Goal: Task Accomplishment & Management: Manage account settings

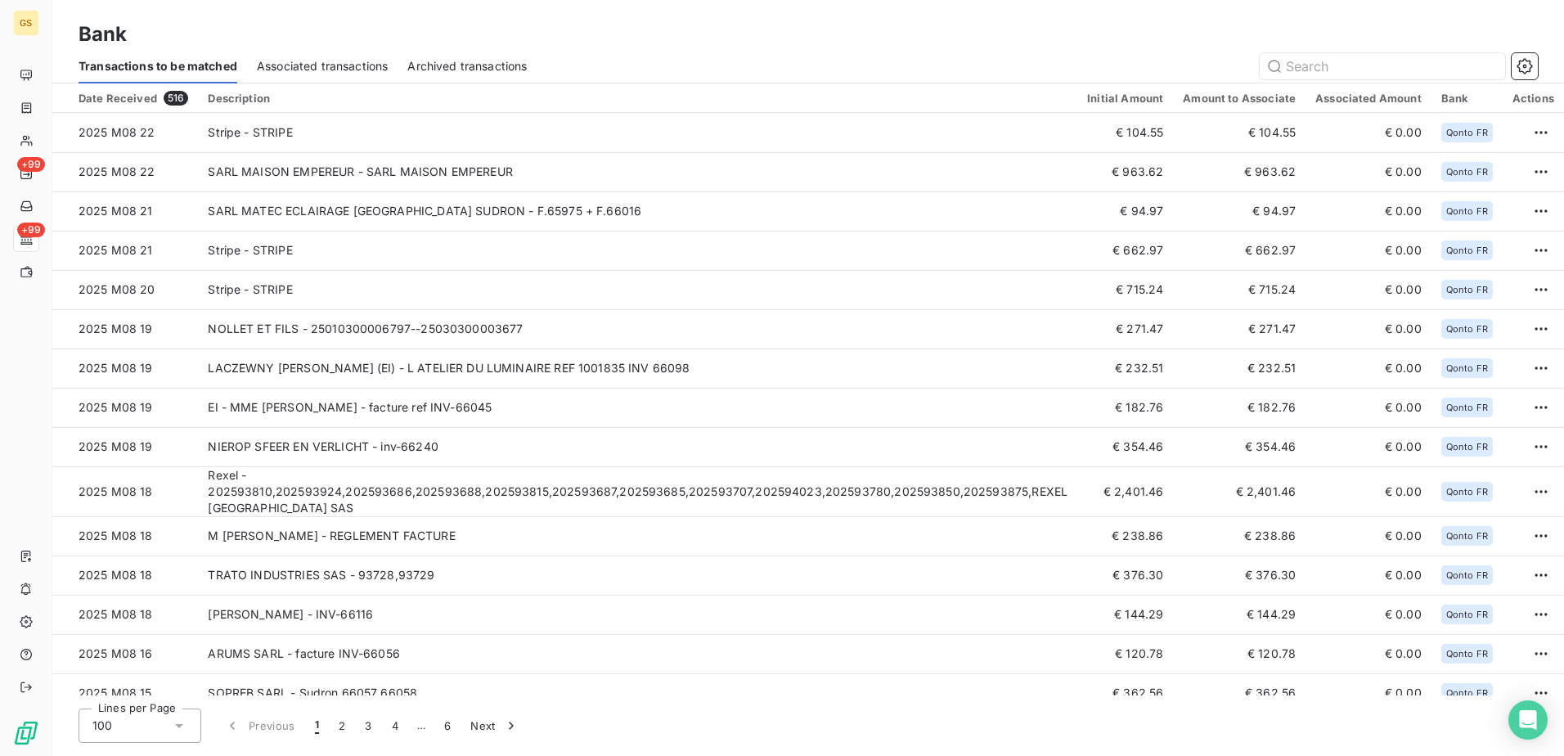
scroll to position [409, 0]
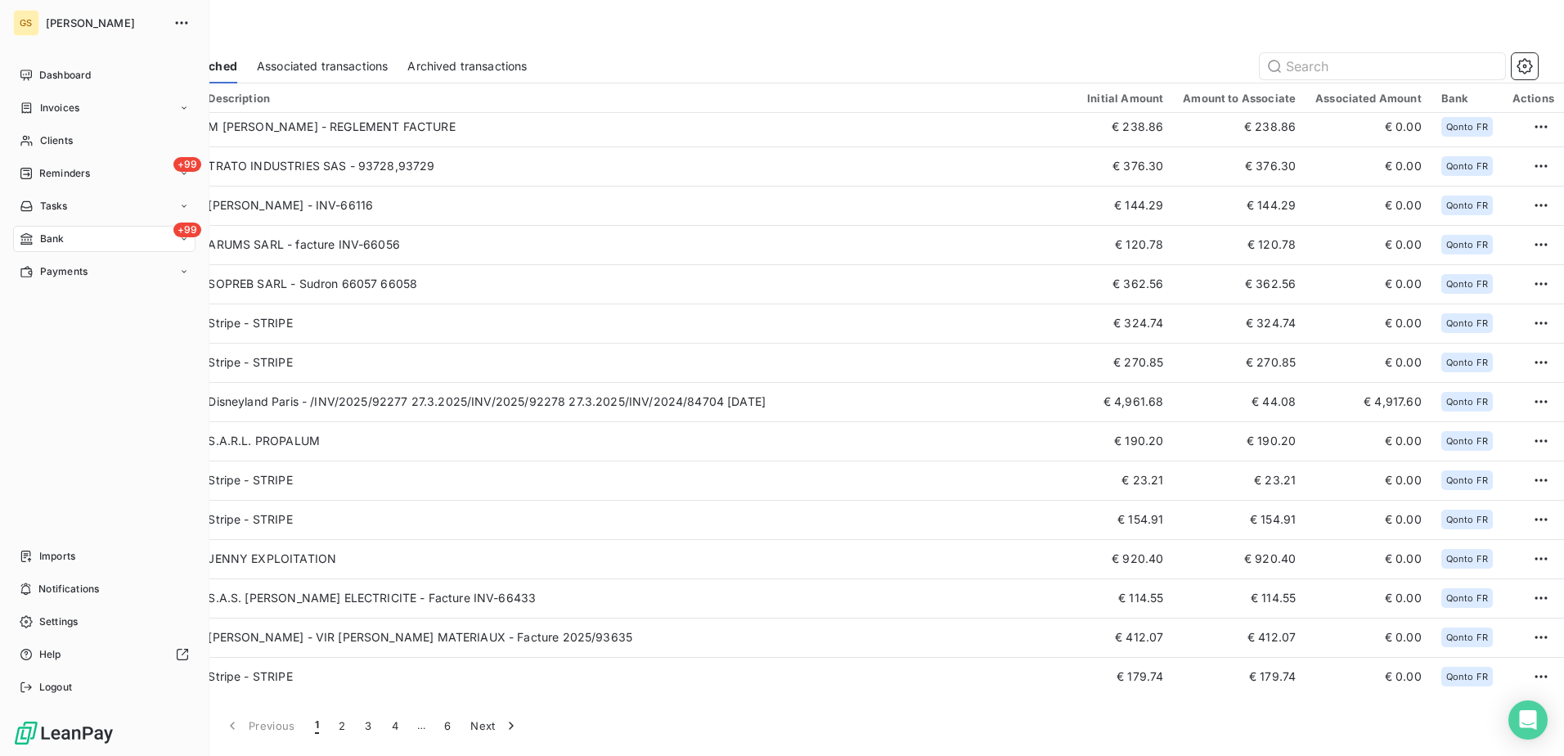
click at [40, 237] on span "Bank" at bounding box center [52, 238] width 25 height 15
click at [83, 72] on span "Dashboard" at bounding box center [65, 75] width 52 height 15
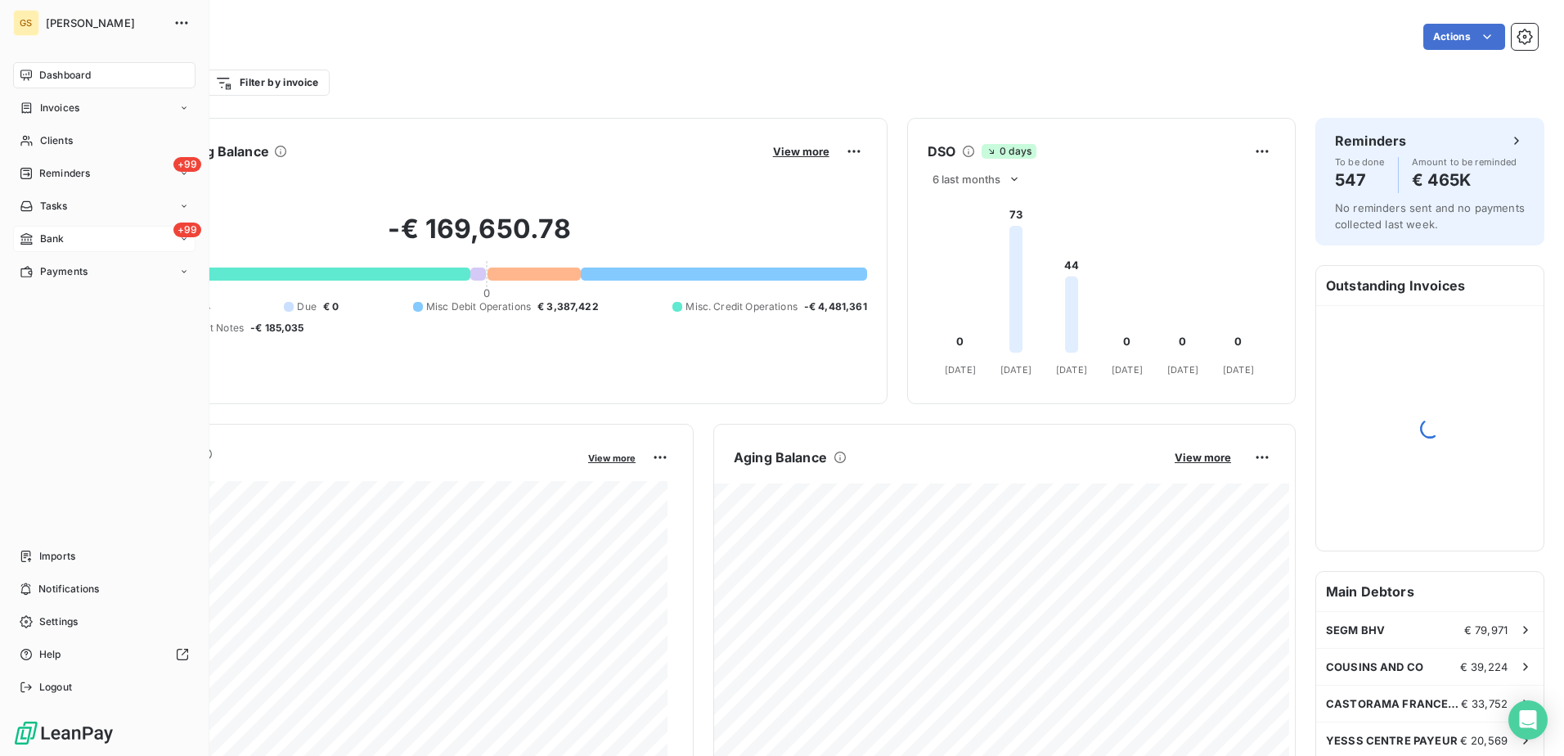
click at [33, 227] on div "+99 Bank" at bounding box center [104, 239] width 182 height 26
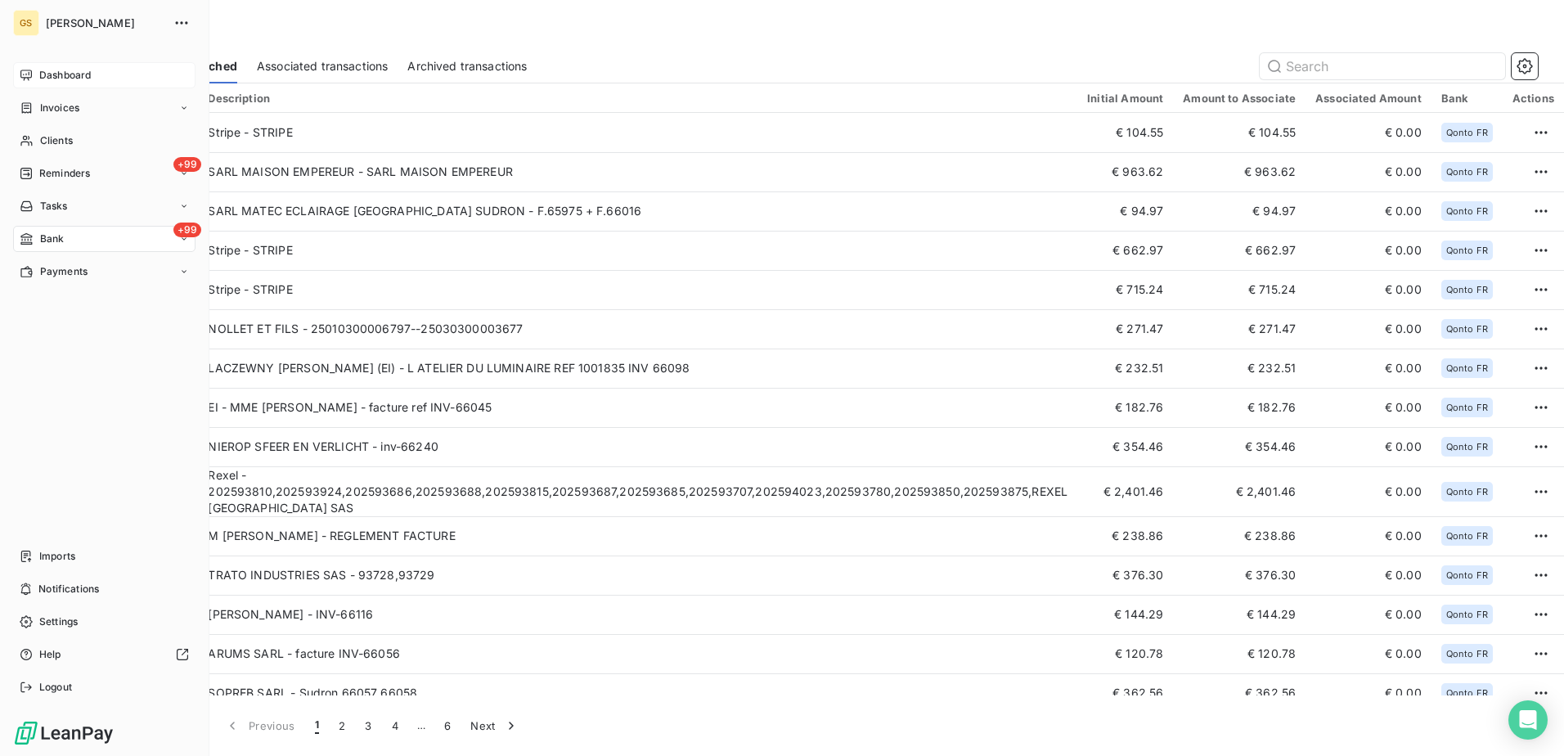
click at [52, 231] on div "+99 Bank" at bounding box center [104, 239] width 182 height 26
click at [108, 299] on span "Associated transactions" at bounding box center [95, 304] width 113 height 15
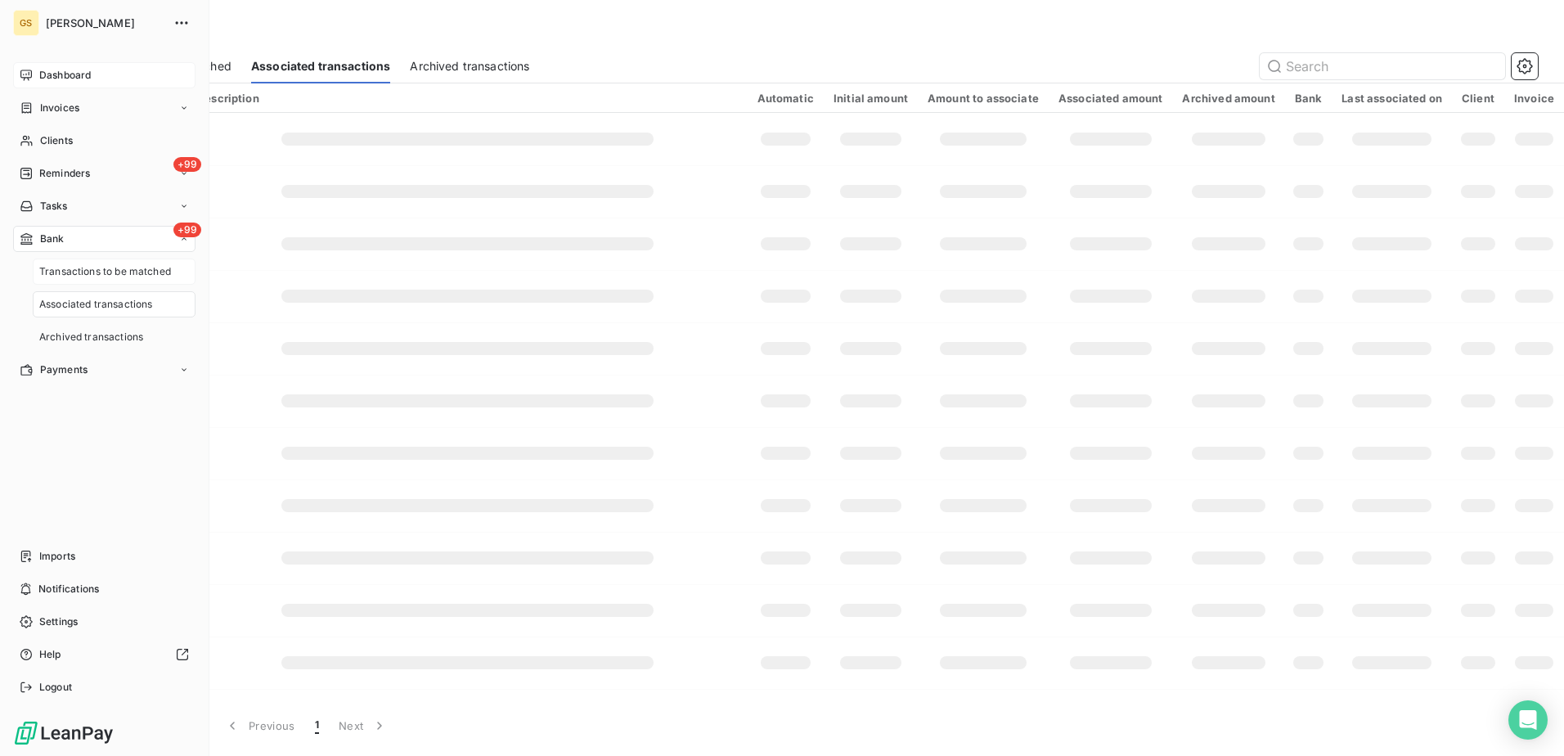
click at [110, 269] on span "Transactions to be matched" at bounding box center [105, 271] width 132 height 15
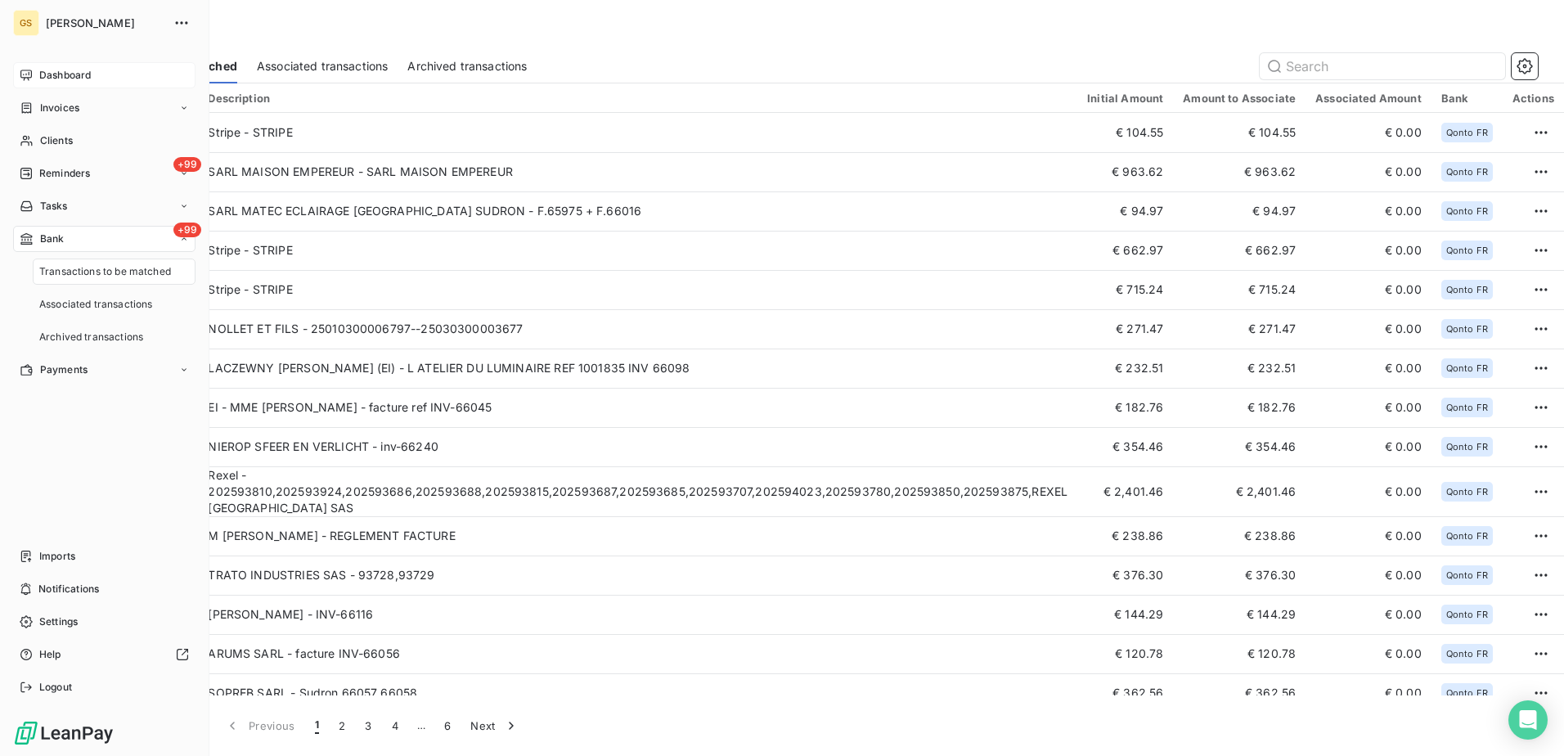
click at [116, 233] on div "+99 Bank" at bounding box center [104, 239] width 182 height 26
click at [69, 21] on span "[PERSON_NAME]" at bounding box center [105, 22] width 118 height 13
click at [106, 79] on div "Dashboard" at bounding box center [104, 75] width 182 height 26
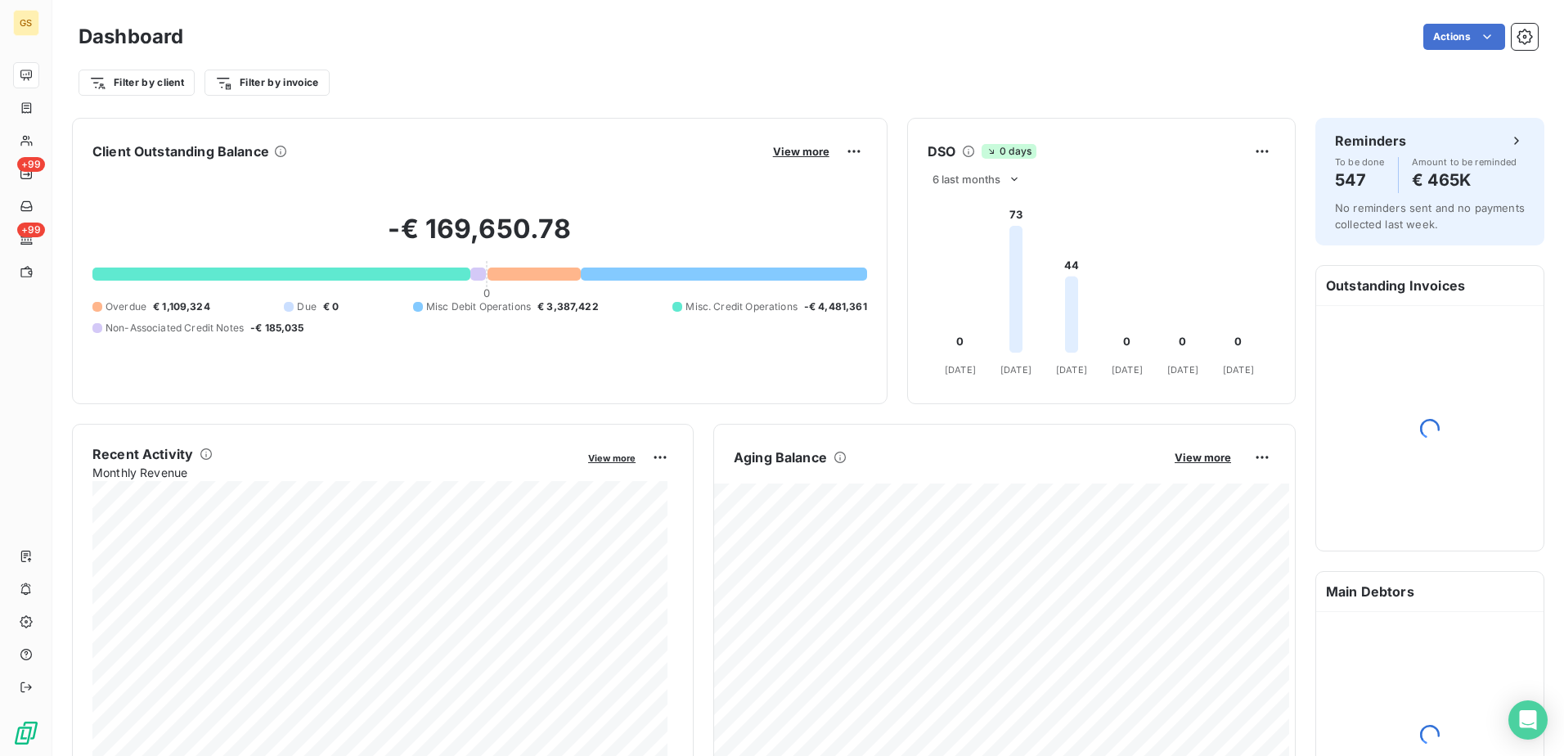
click at [280, 46] on div "Actions" at bounding box center [870, 37] width 1335 height 26
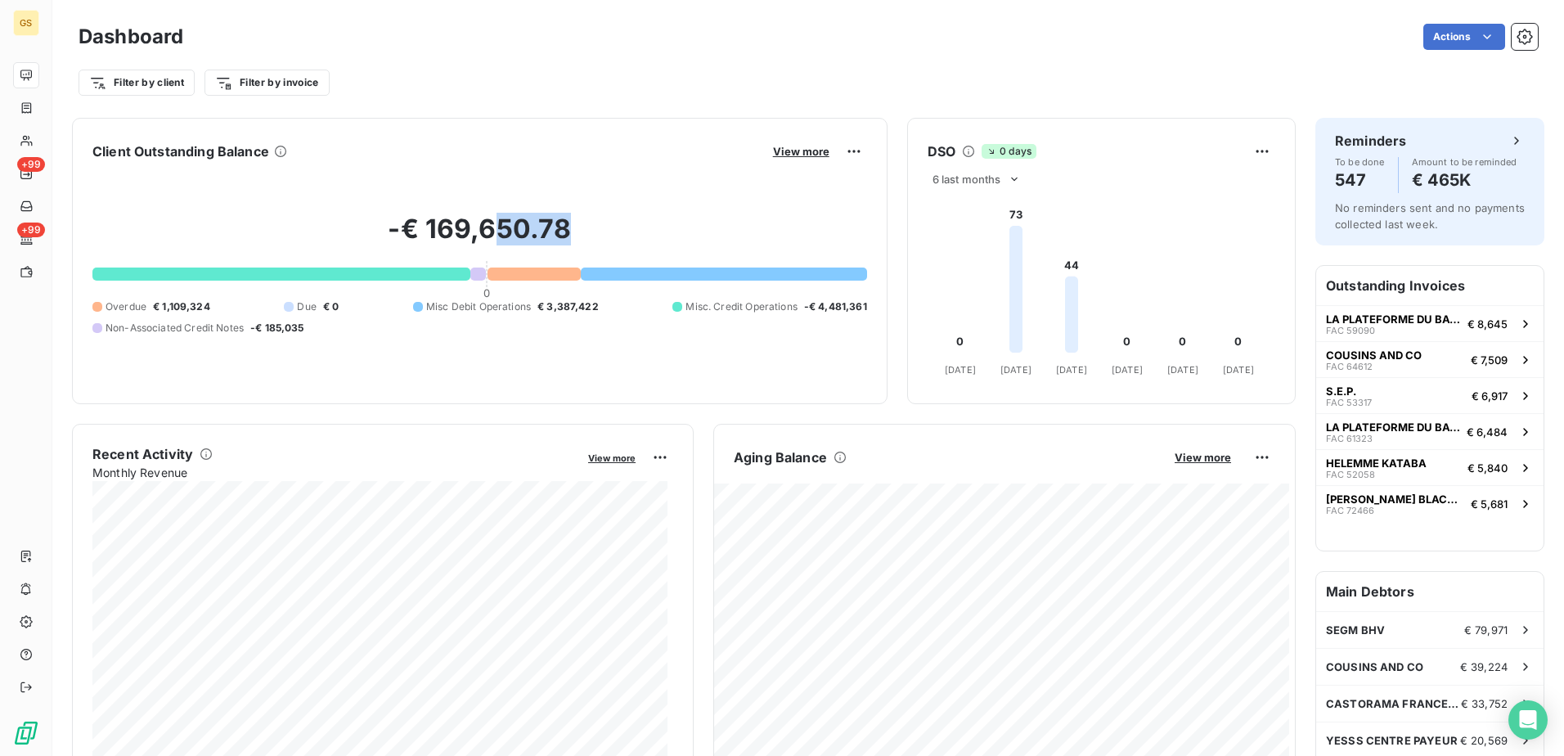
drag, startPoint x: 662, startPoint y: 255, endPoint x: 495, endPoint y: 245, distance: 167.2
drag, startPoint x: 494, startPoint y: 245, endPoint x: 467, endPoint y: 233, distance: 29.3
click at [467, 233] on h2 "-€ 169,650.78" at bounding box center [479, 237] width 775 height 49
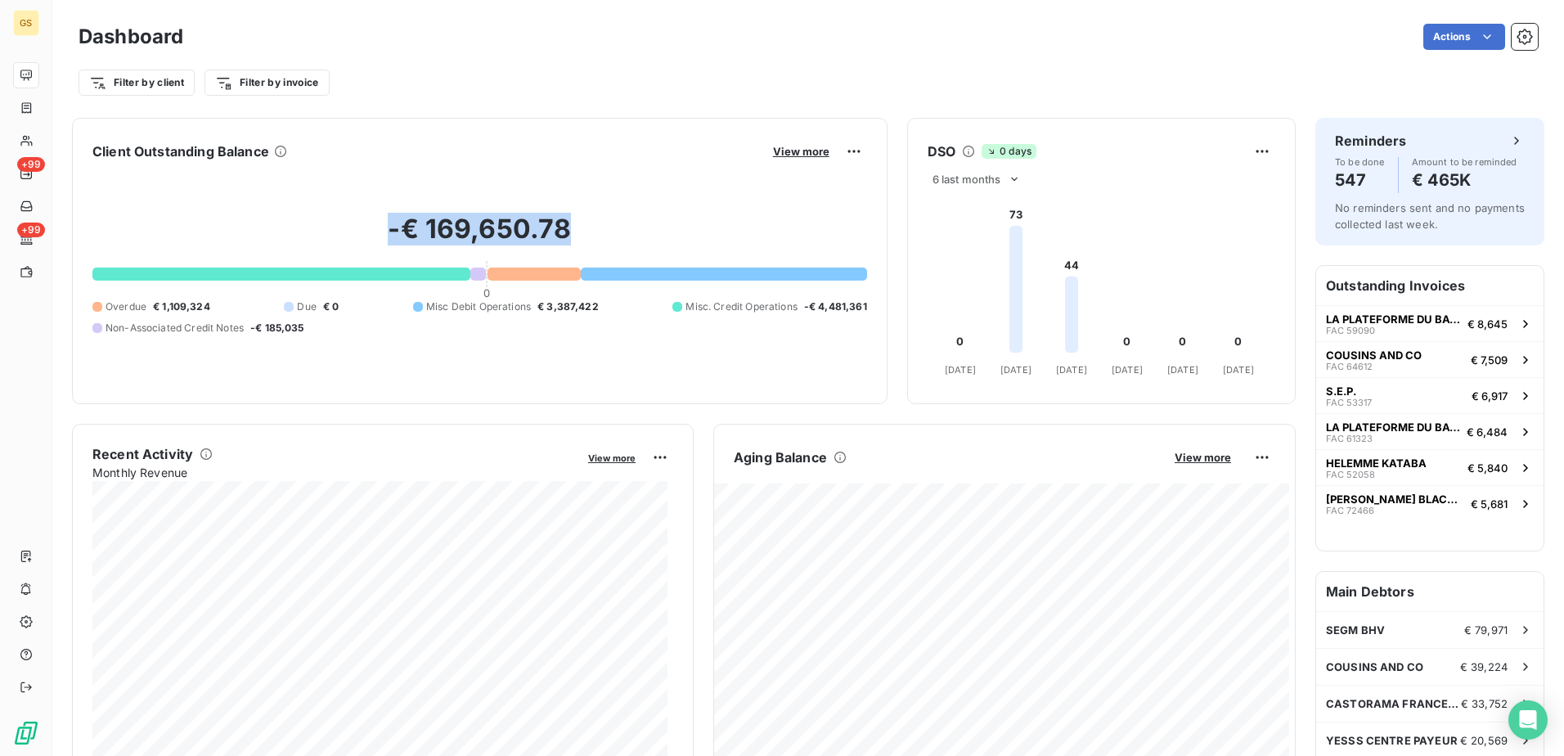
drag, startPoint x: 467, startPoint y: 233, endPoint x: 430, endPoint y: 233, distance: 36.8
click at [430, 233] on h2 "-€ 169,650.78" at bounding box center [479, 237] width 775 height 49
drag, startPoint x: 430, startPoint y: 233, endPoint x: 388, endPoint y: 233, distance: 42.5
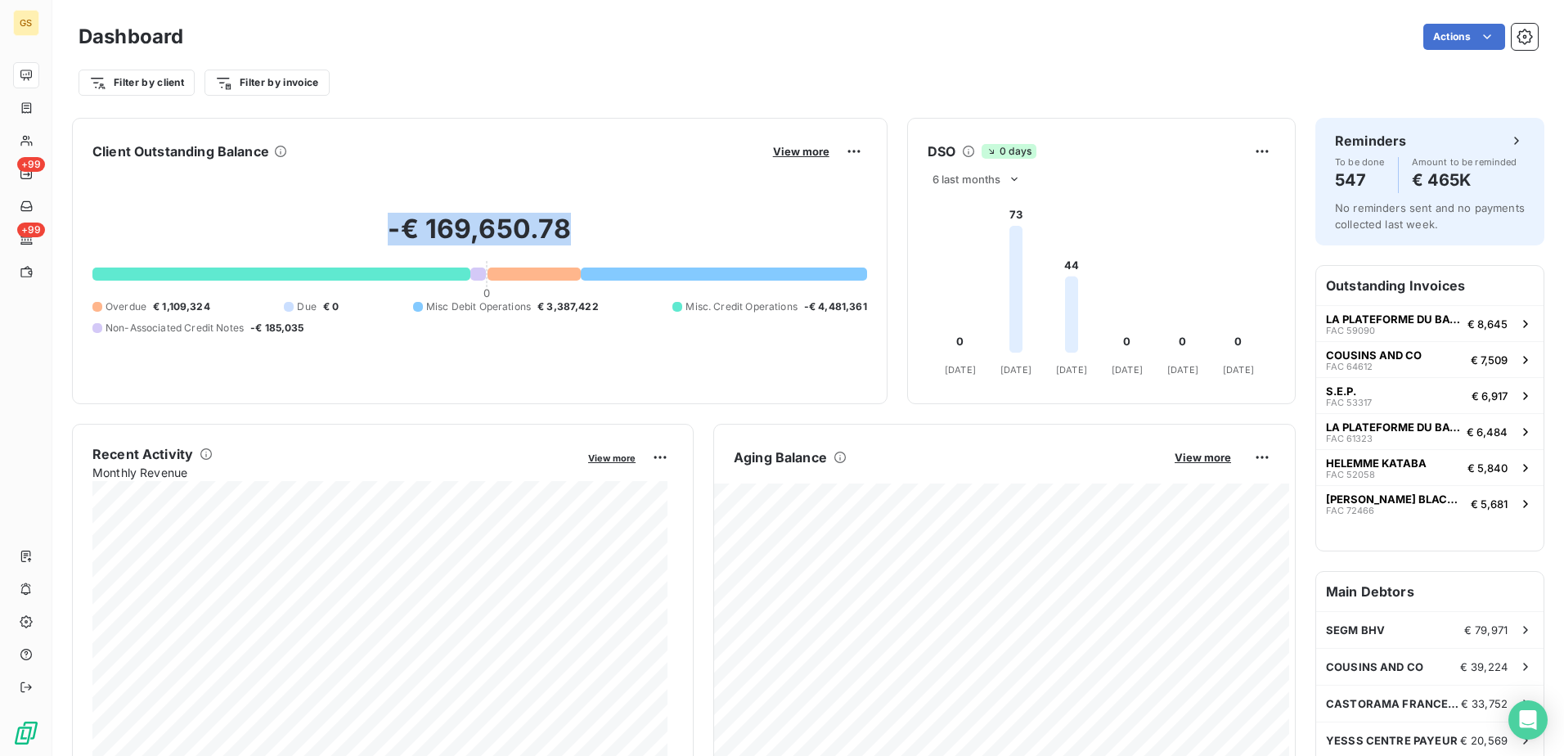
click at [388, 233] on h2 "-€ 169,650.78" at bounding box center [479, 237] width 775 height 49
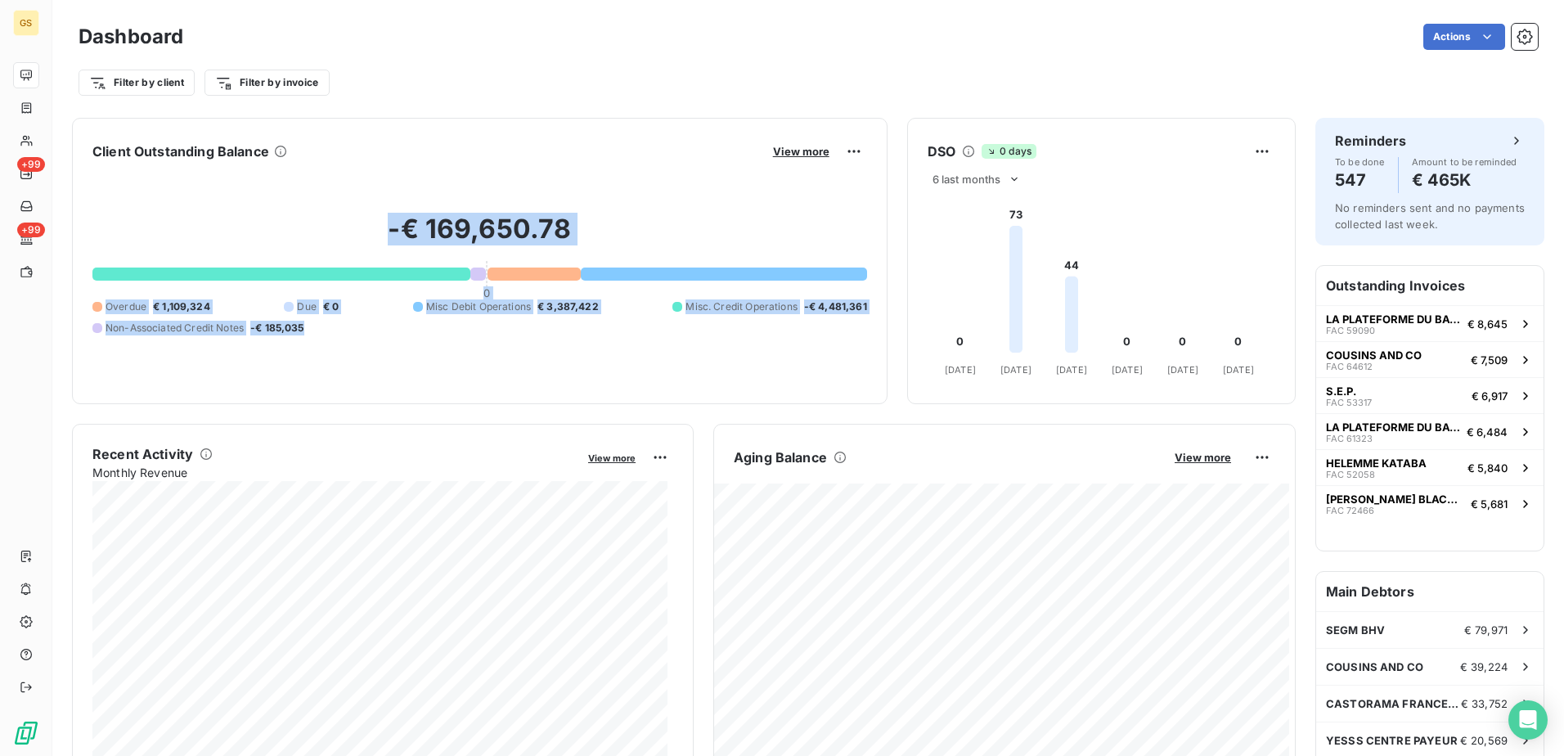
drag, startPoint x: 375, startPoint y: 232, endPoint x: 308, endPoint y: 327, distance: 116.2
click at [308, 327] on div "-€ 169,650.78 0 Overdue € 1,109,324 Due € 0 Misc Debit Operations € 3,387,422 M…" at bounding box center [479, 273] width 775 height 219
click at [308, 327] on div "Overdue € 1,109,324 Due € 0 Misc Debit Operations € 3,387,422 Misc. Credit Oper…" at bounding box center [479, 317] width 775 height 36
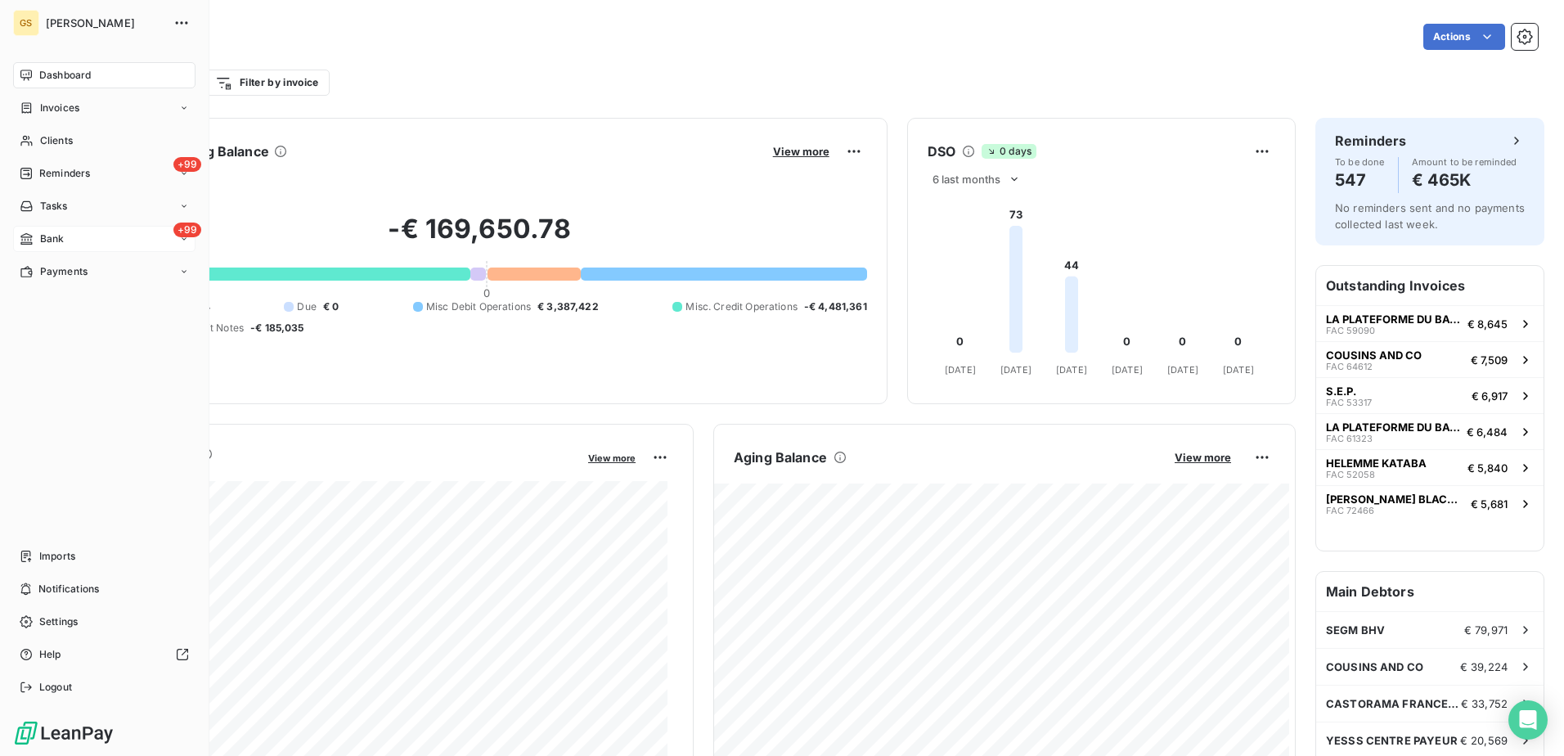
click at [92, 236] on div "+99 Bank" at bounding box center [104, 239] width 182 height 26
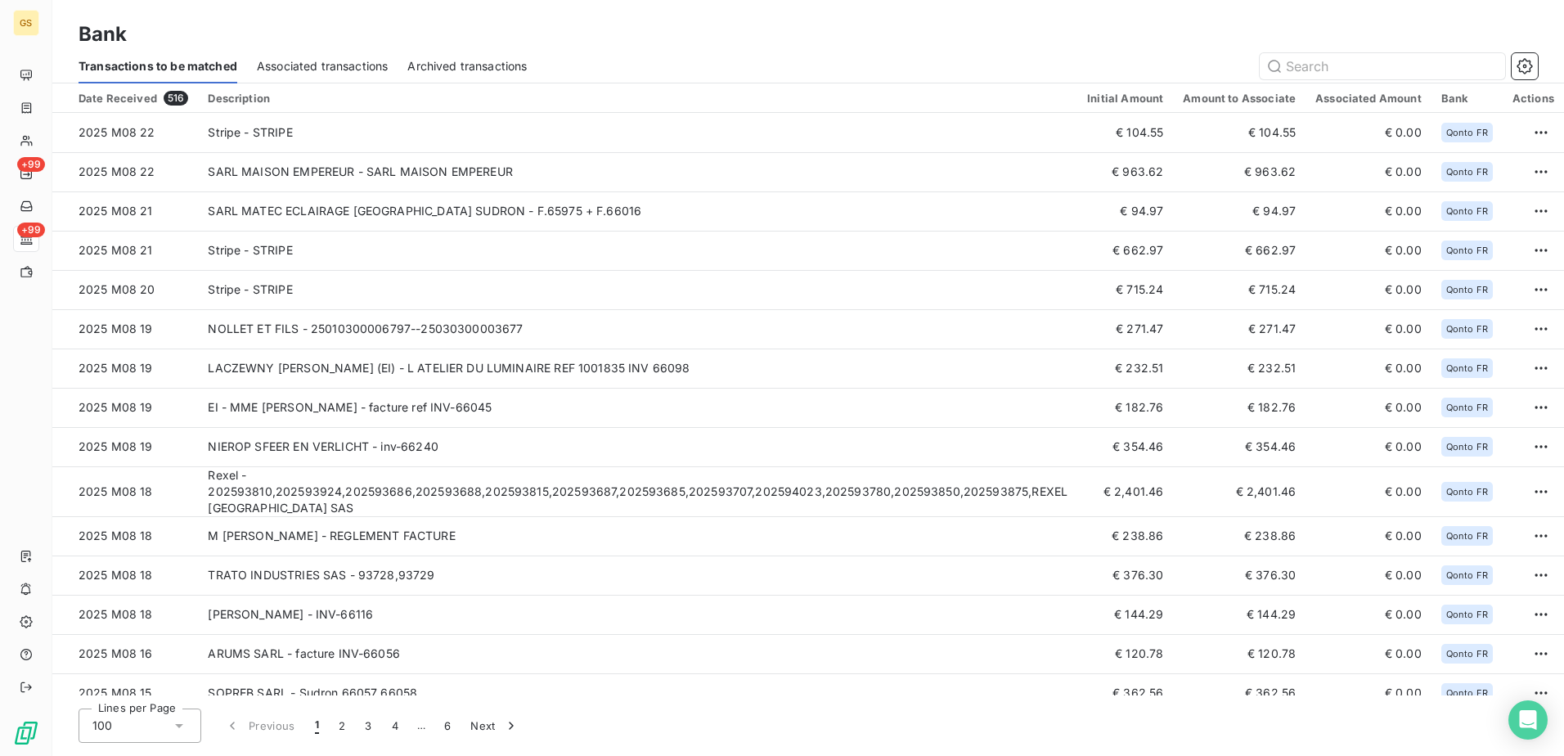
click at [284, 61] on span "Associated transactions" at bounding box center [322, 66] width 131 height 16
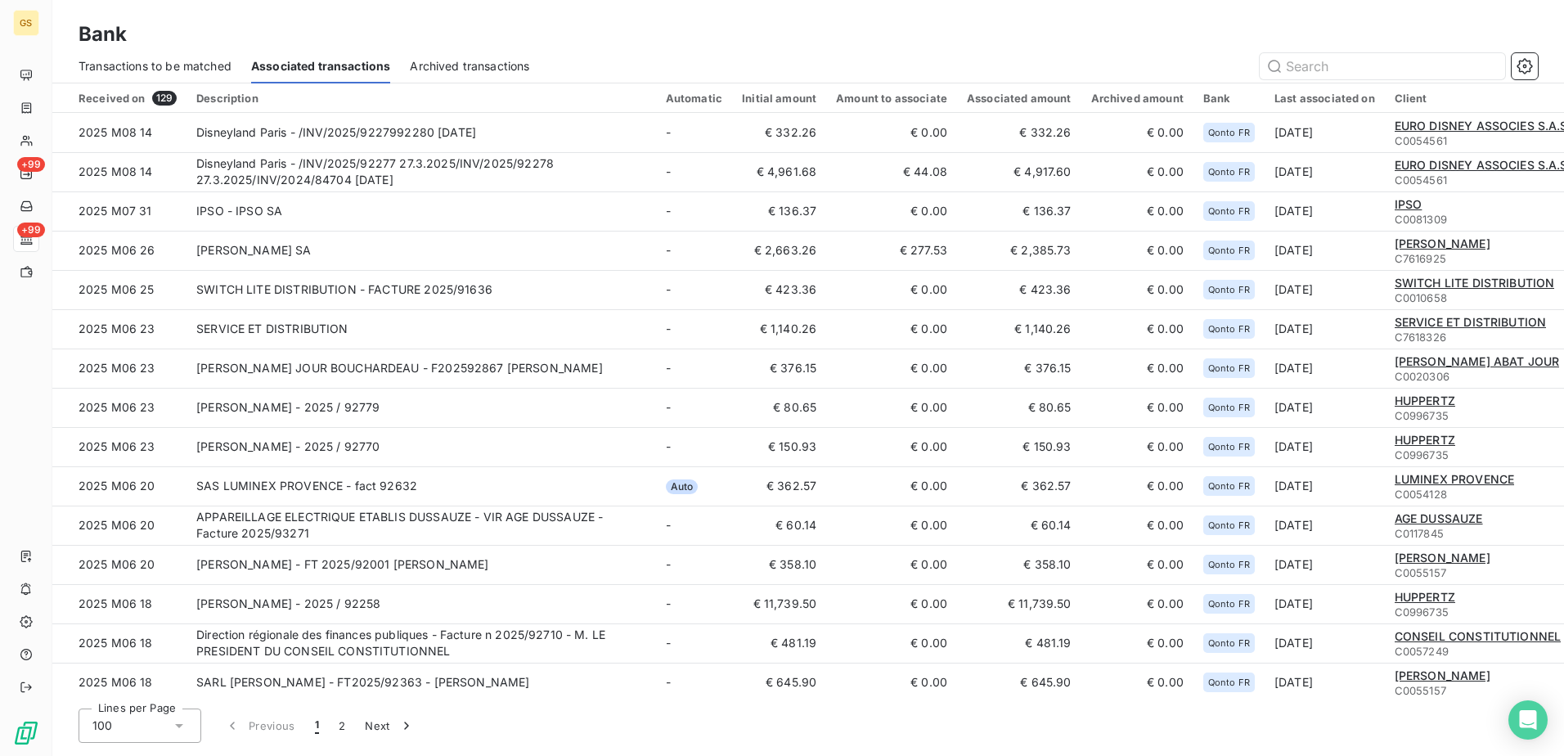
click at [465, 64] on span "Archived transactions" at bounding box center [469, 66] width 119 height 16
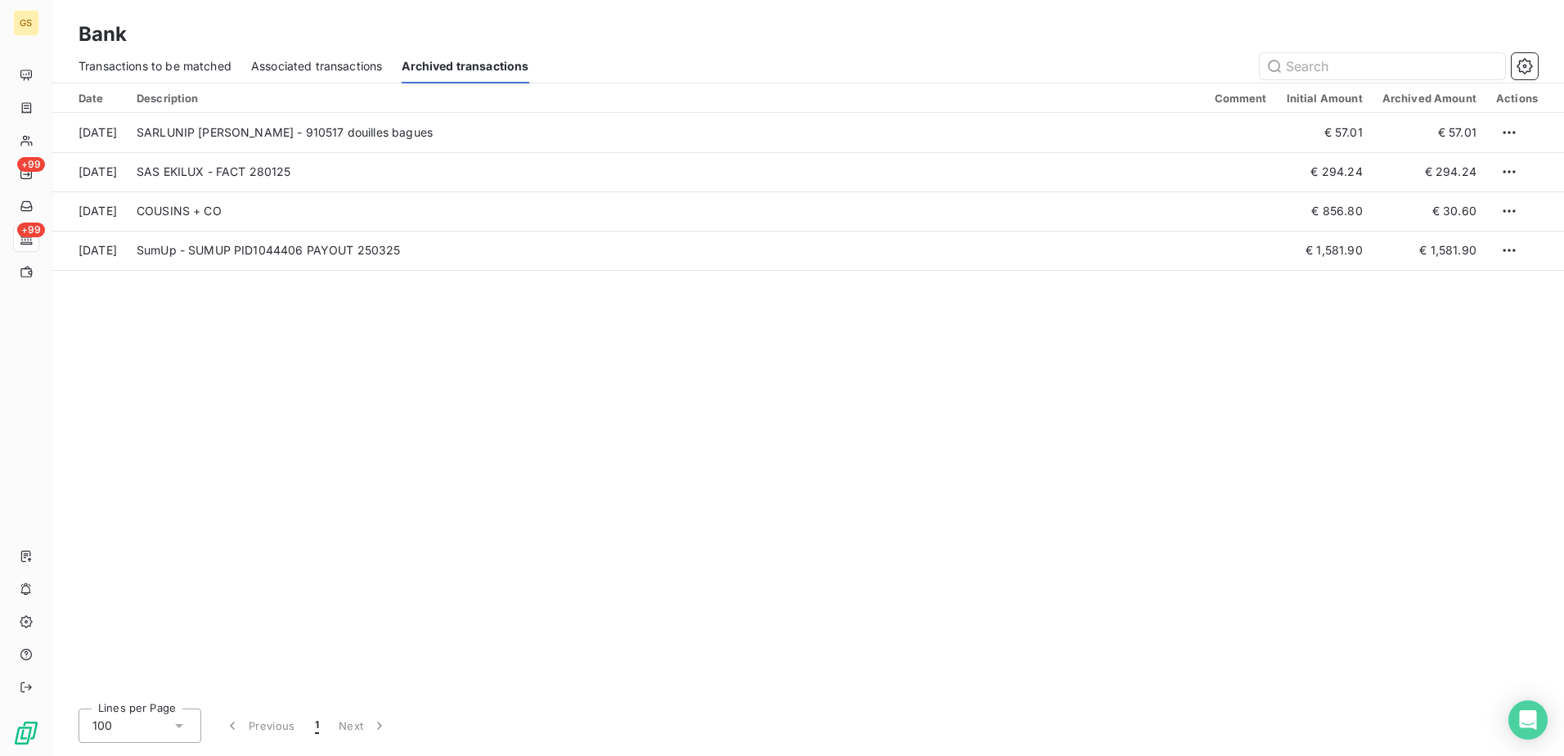
click at [153, 54] on div "Transactions to be matched" at bounding box center [155, 66] width 153 height 34
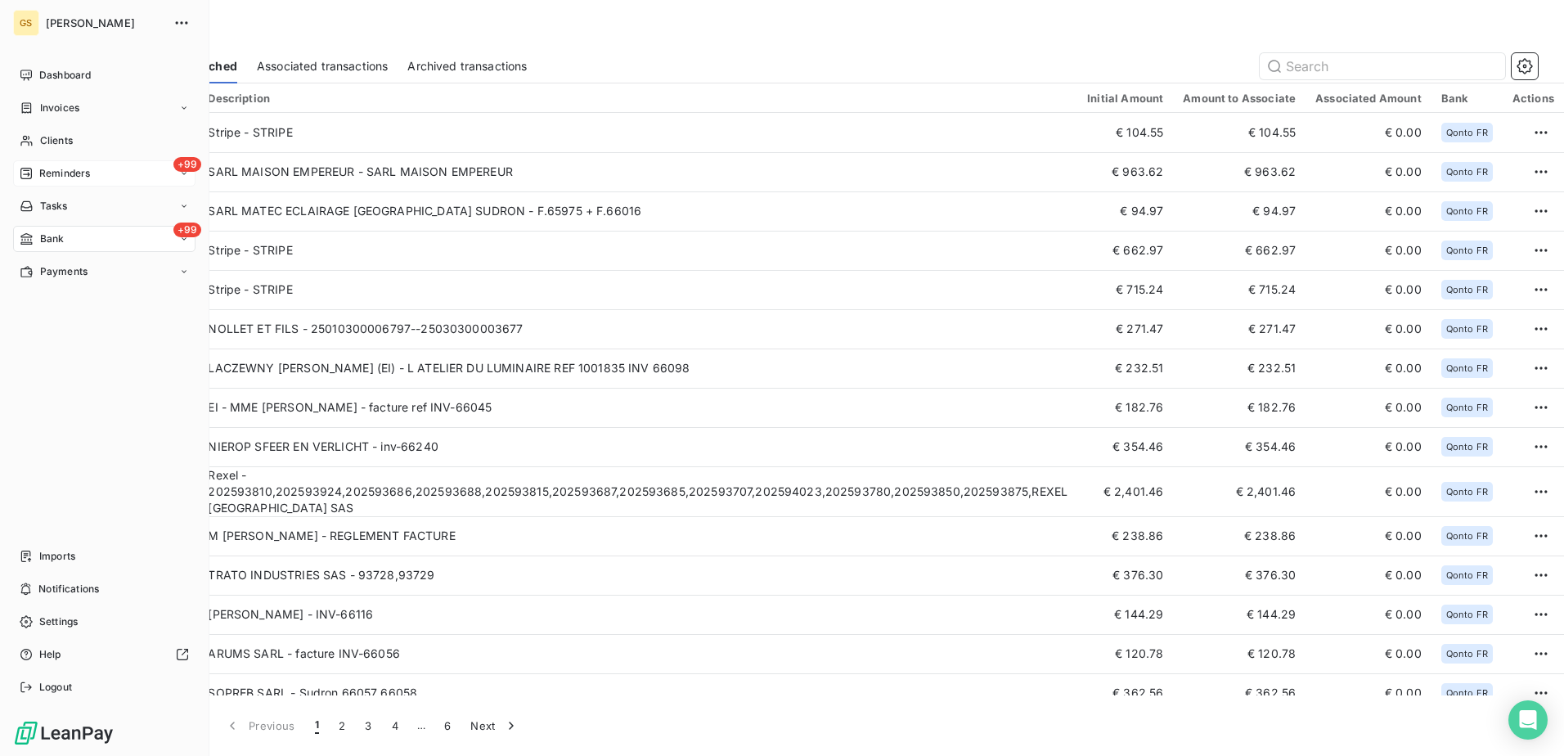
click at [37, 170] on div "Reminders" at bounding box center [55, 173] width 70 height 15
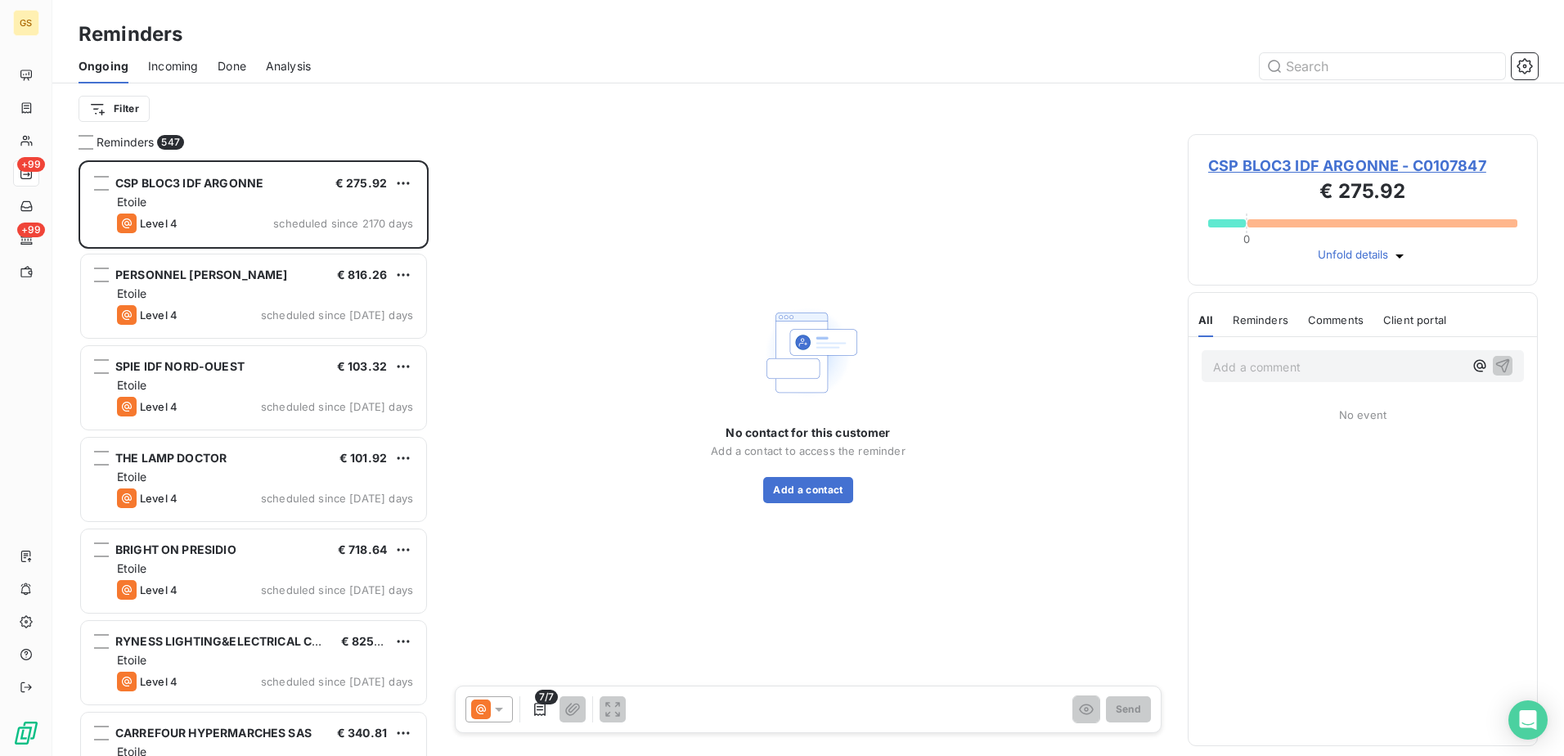
scroll to position [583, 338]
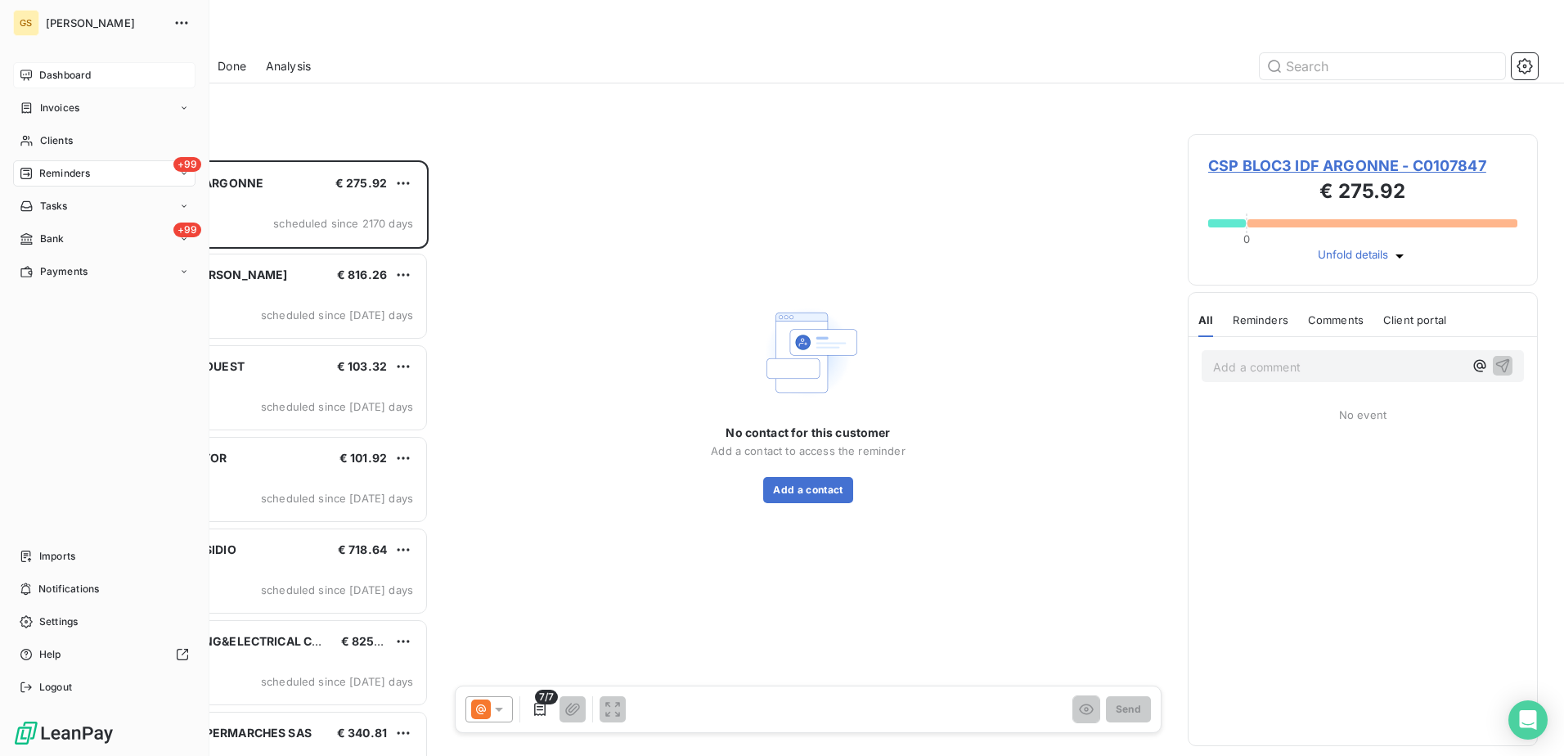
click at [60, 70] on span "Dashboard" at bounding box center [65, 75] width 52 height 15
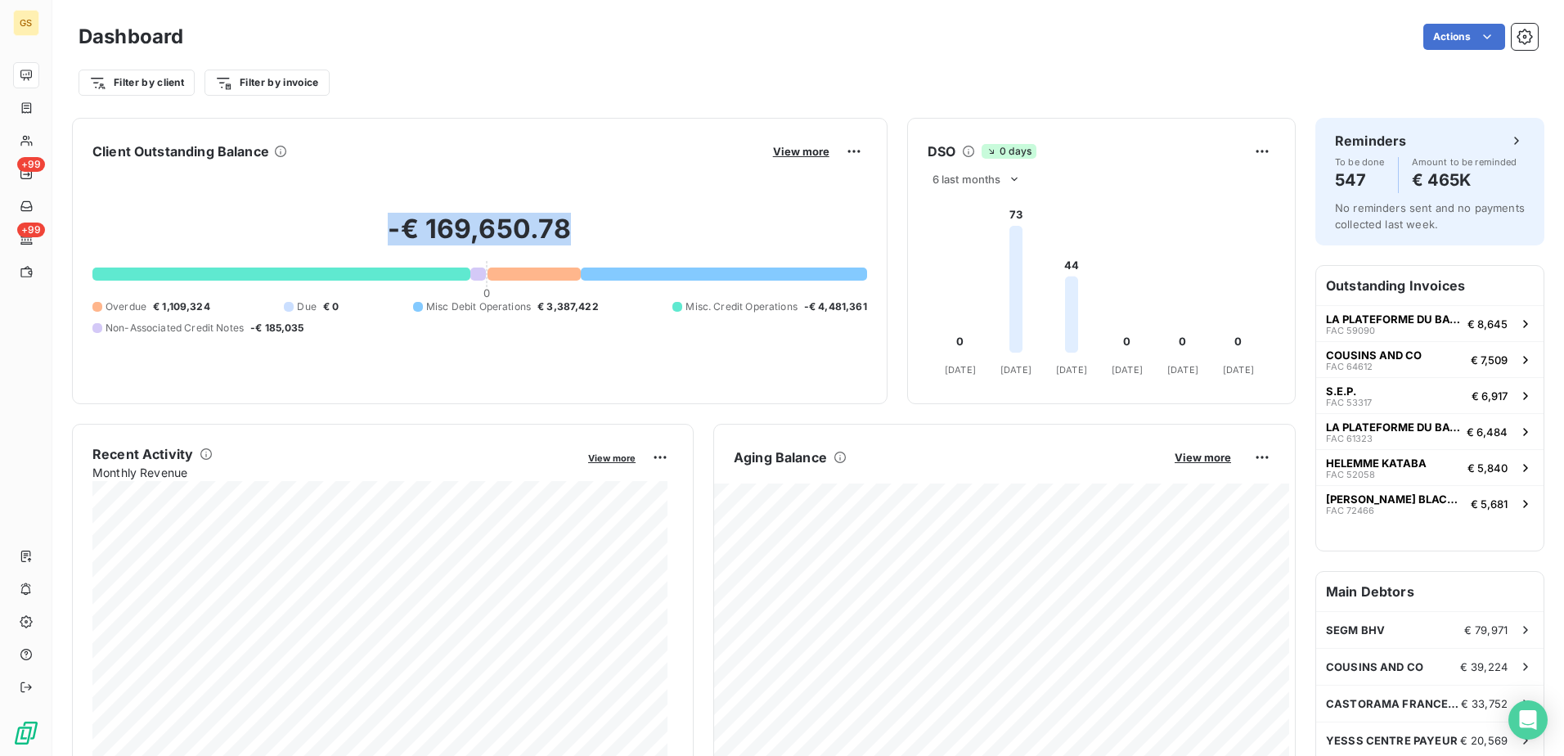
drag, startPoint x: 341, startPoint y: 226, endPoint x: 584, endPoint y: 231, distance: 243.0
click at [584, 231] on h2 "-€ 169,650.78" at bounding box center [479, 237] width 775 height 49
drag, startPoint x: 584, startPoint y: 231, endPoint x: 381, endPoint y: 230, distance: 202.8
click at [381, 230] on h2 "-€ 169,650.78" at bounding box center [479, 237] width 775 height 49
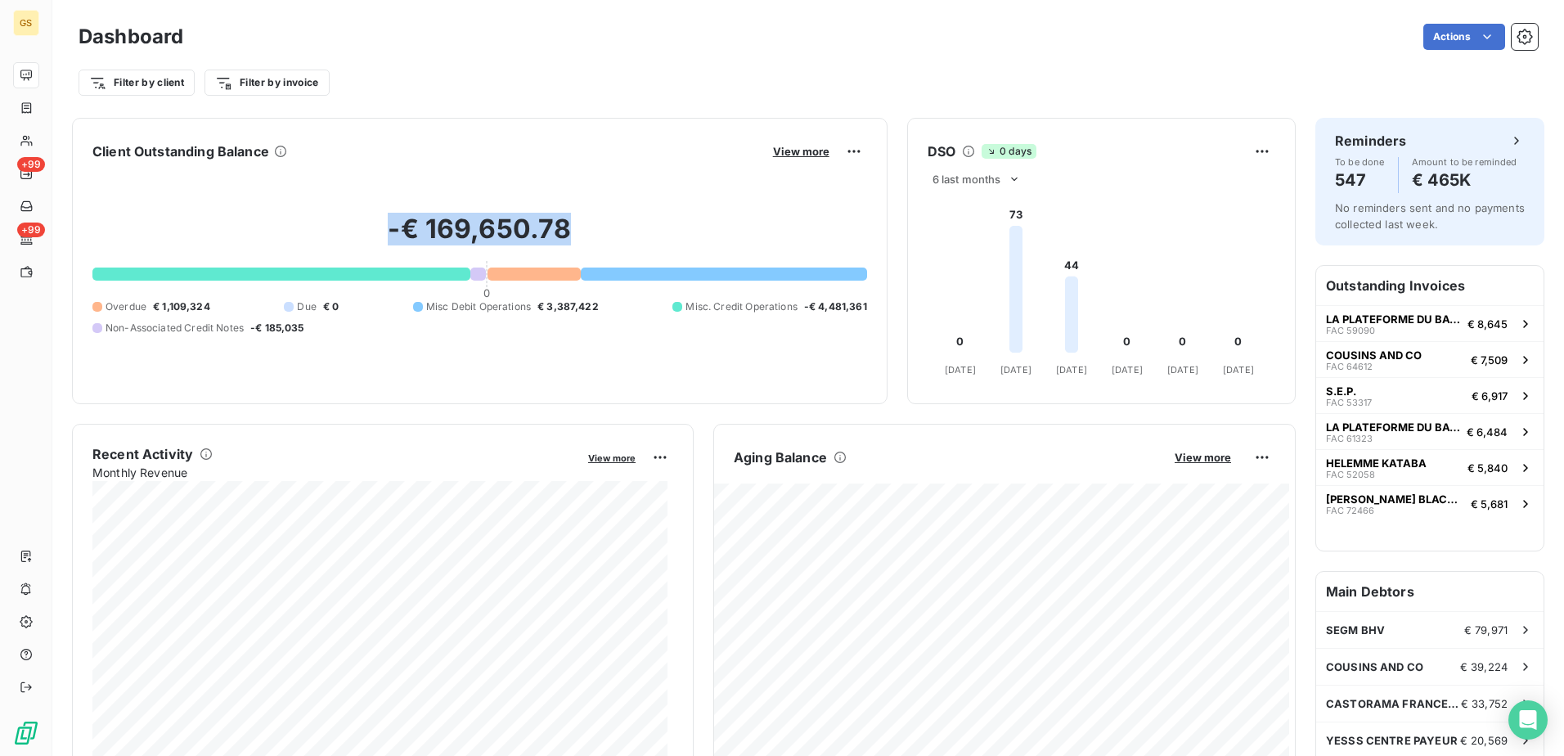
click at [381, 230] on h2 "-€ 169,650.78" at bounding box center [479, 237] width 775 height 49
drag, startPoint x: 381, startPoint y: 230, endPoint x: 299, endPoint y: 231, distance: 82.6
click at [299, 231] on h2 "-€ 169,650.78" at bounding box center [479, 237] width 775 height 49
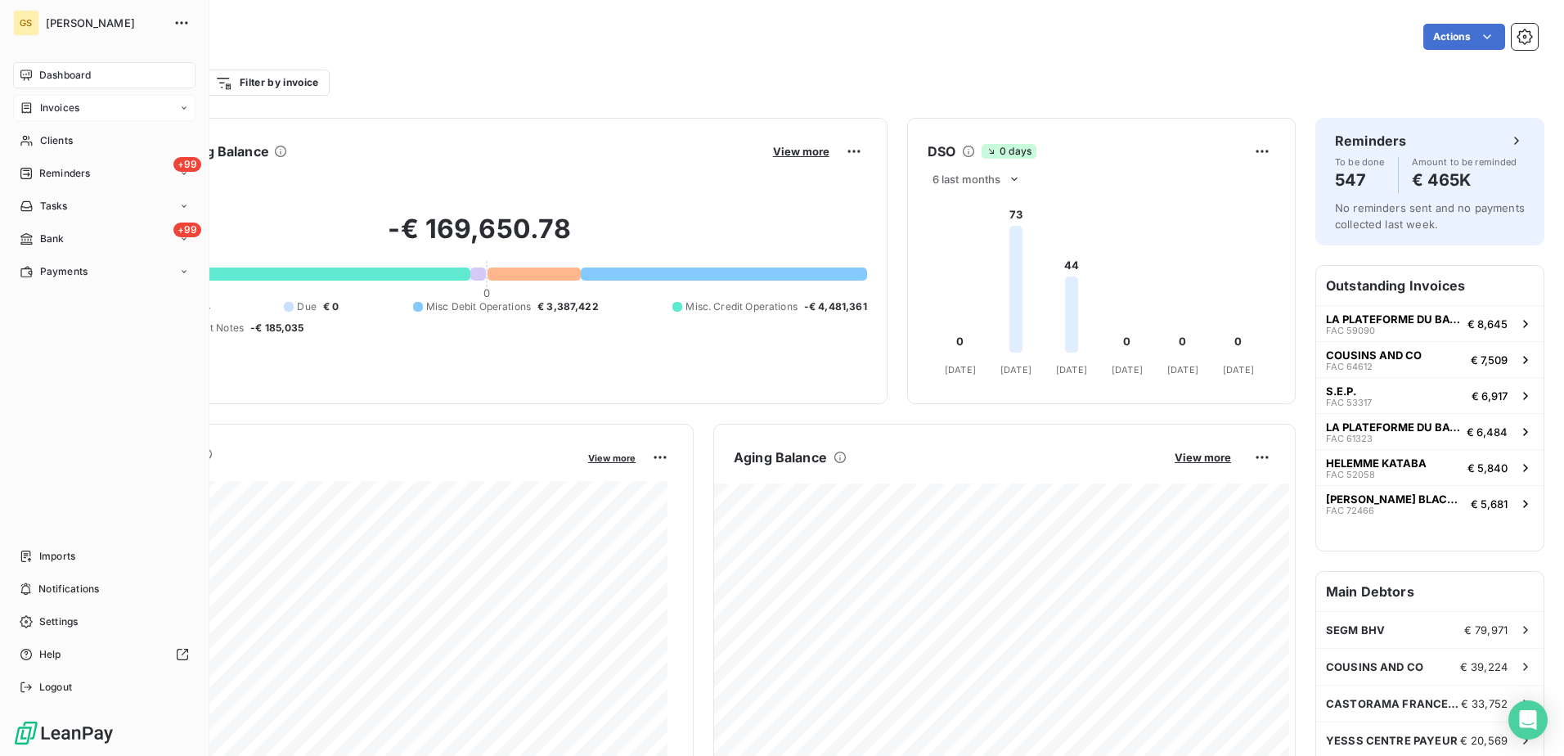
click at [87, 111] on div "Invoices" at bounding box center [104, 108] width 182 height 26
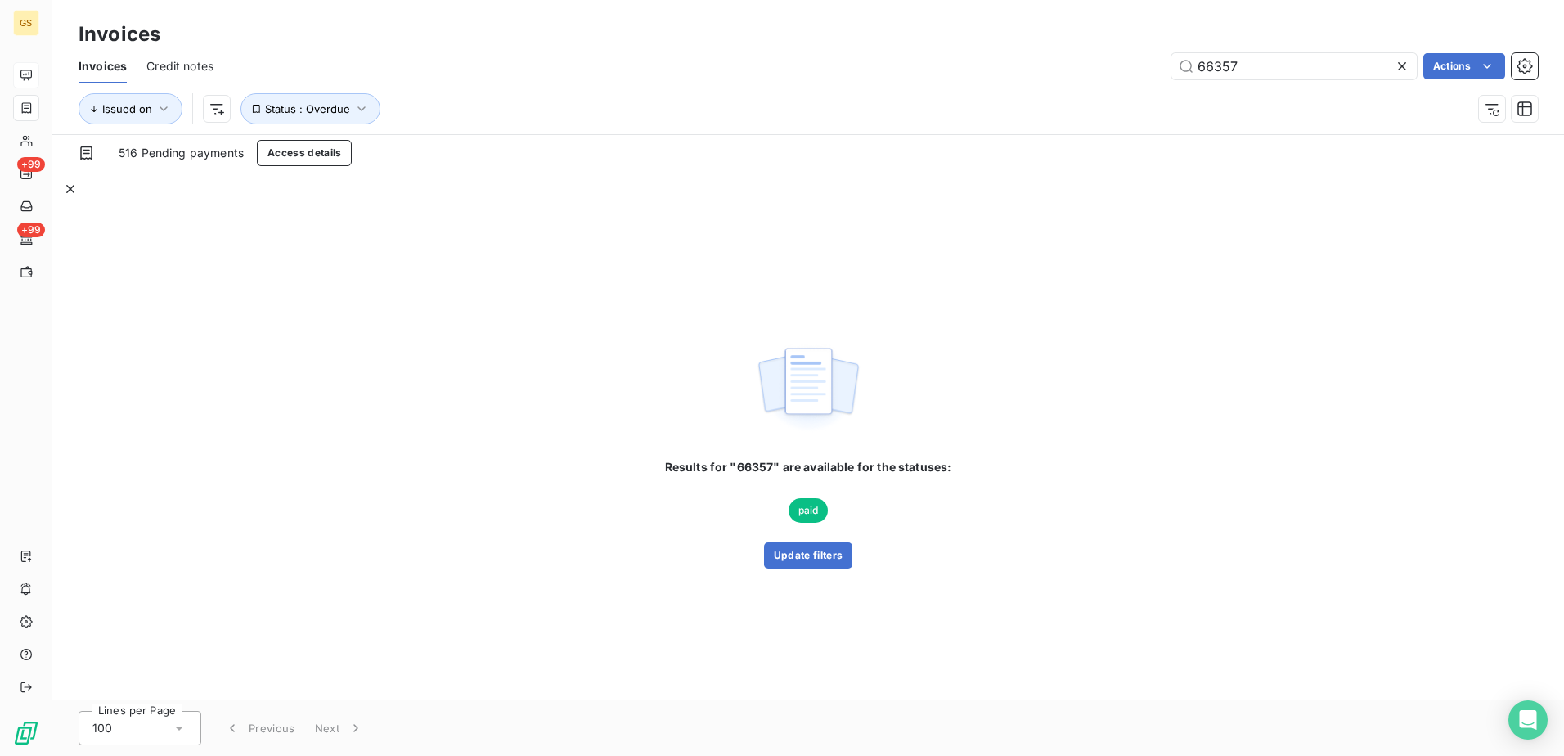
click at [79, 181] on icon "button" at bounding box center [70, 189] width 16 height 16
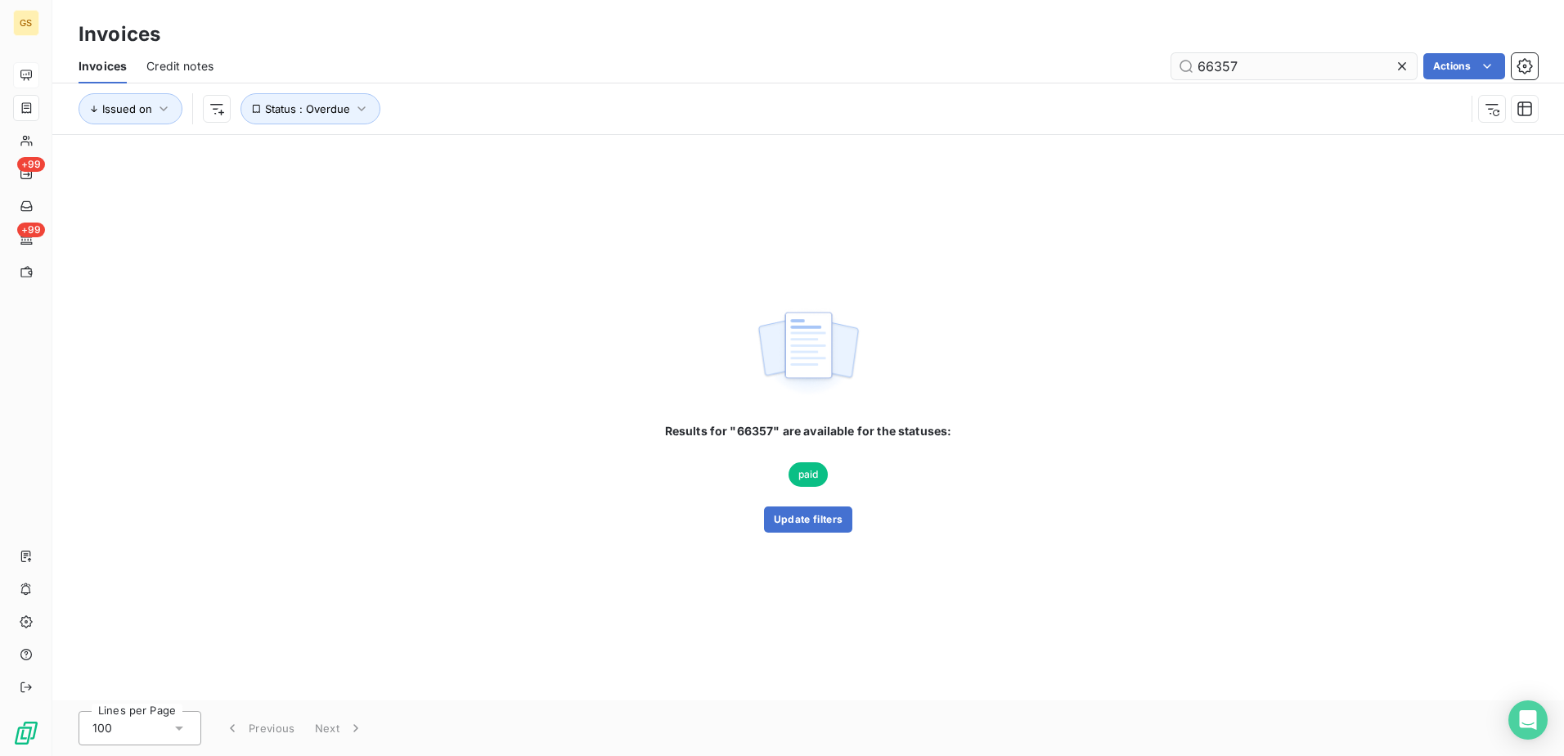
drag, startPoint x: 1534, startPoint y: 158, endPoint x: 1402, endPoint y: 70, distance: 158.6
click at [1399, 70] on icon at bounding box center [1402, 66] width 16 height 16
click at [775, 72] on div "Actions" at bounding box center [885, 66] width 1305 height 26
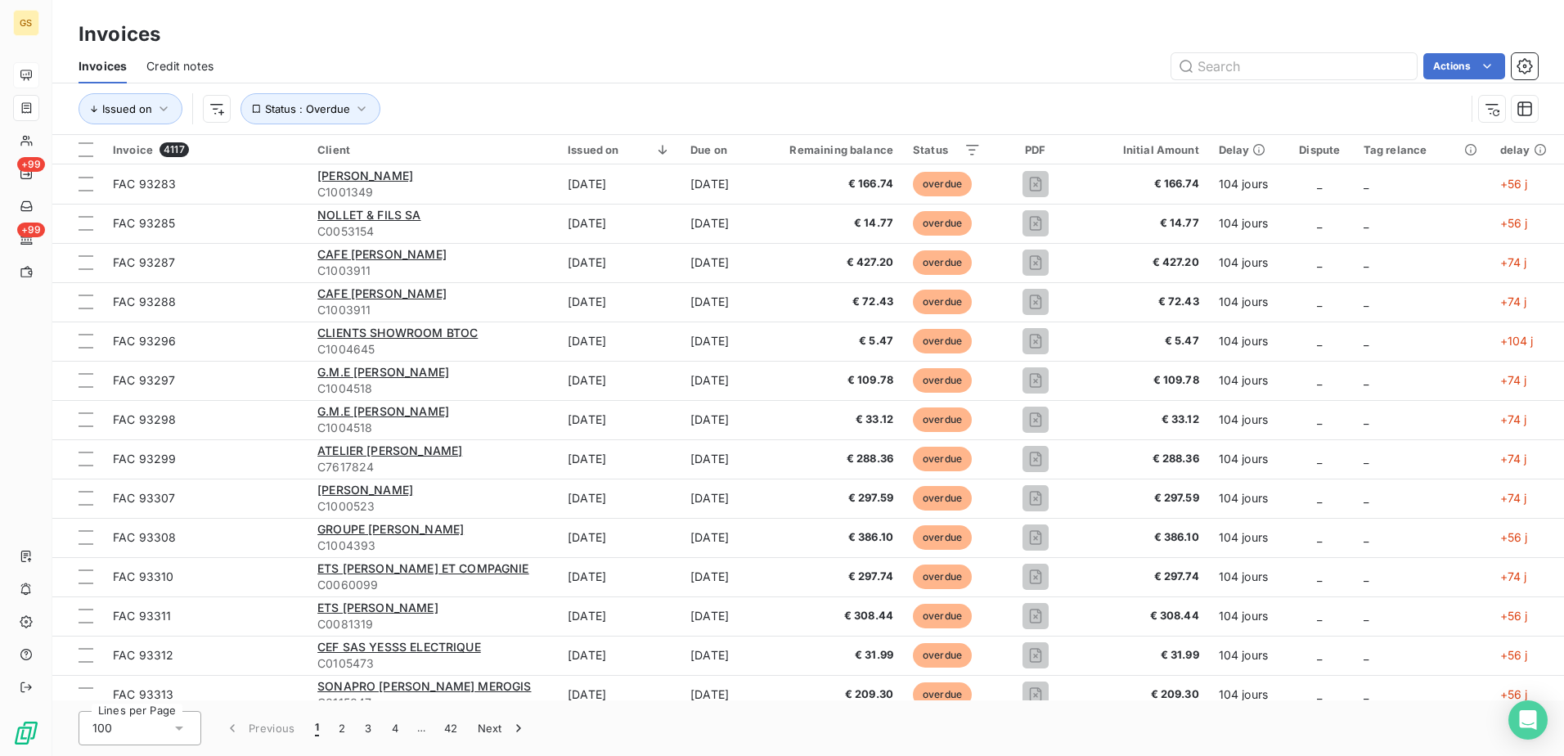
click at [829, 30] on div "Invoices" at bounding box center [807, 34] width 1511 height 29
click at [698, 82] on div "Invoices Credit notes Actions" at bounding box center [807, 66] width 1511 height 34
